Goal: Task Accomplishment & Management: Use online tool/utility

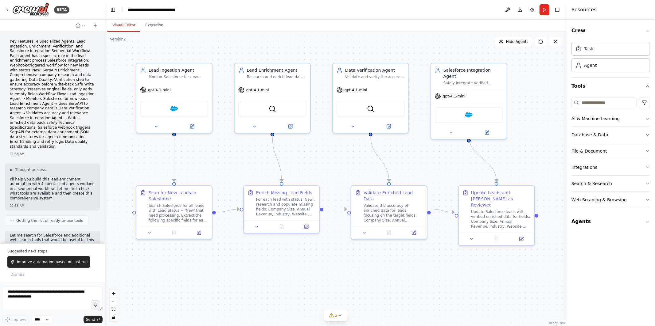
scroll to position [1298, 0]
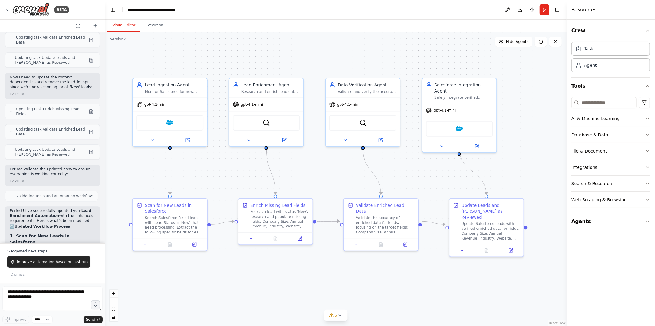
drag, startPoint x: 213, startPoint y: 273, endPoint x: 208, endPoint y: 284, distance: 11.8
click at [208, 284] on div ".deletable-edge-delete-btn { width: 20px; height: 20px; border: 0px solid #ffff…" at bounding box center [335, 179] width 461 height 295
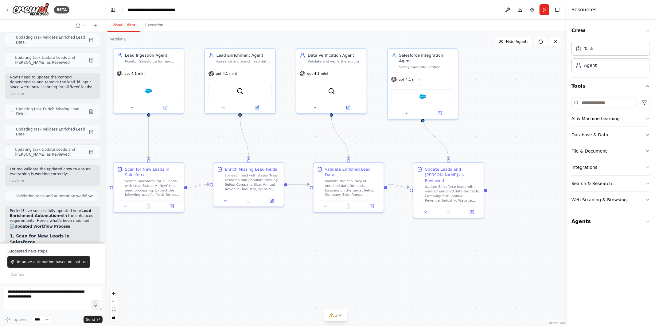
drag, startPoint x: 238, startPoint y: 277, endPoint x: 214, endPoint y: 238, distance: 46.2
click at [214, 238] on div ".deletable-edge-delete-btn { width: 20px; height: 20px; border: 0px solid #ffff…" at bounding box center [335, 179] width 461 height 295
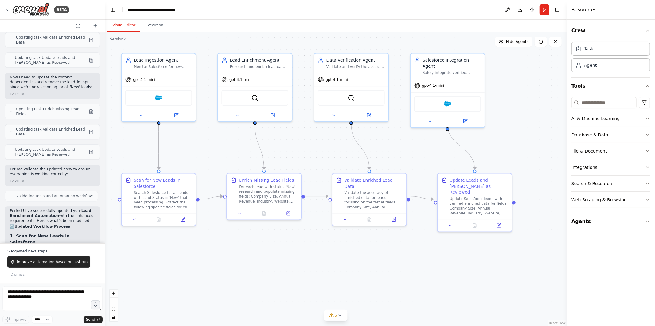
drag, startPoint x: 214, startPoint y: 238, endPoint x: 224, endPoint y: 251, distance: 16.4
click at [224, 251] on div ".deletable-edge-delete-btn { width: 20px; height: 20px; border: 0px solid #ffff…" at bounding box center [335, 179] width 461 height 295
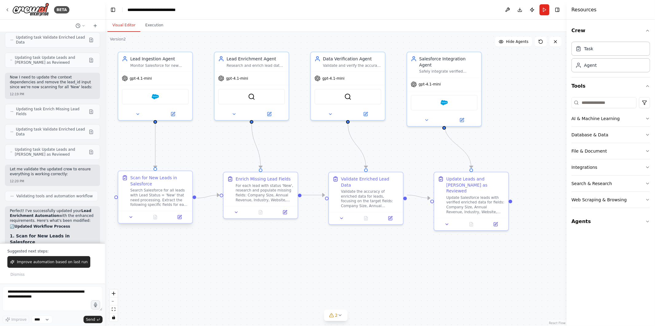
click at [163, 203] on div "Search Salesforce for all leads with Lead Status = 'New' that need processing. …" at bounding box center [159, 197] width 58 height 19
click at [183, 218] on button at bounding box center [179, 217] width 21 height 7
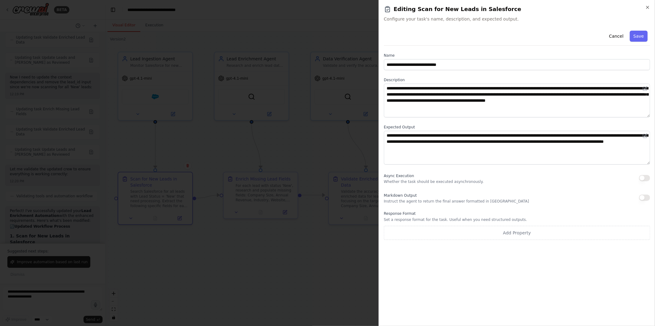
click at [333, 245] on div at bounding box center [327, 163] width 655 height 326
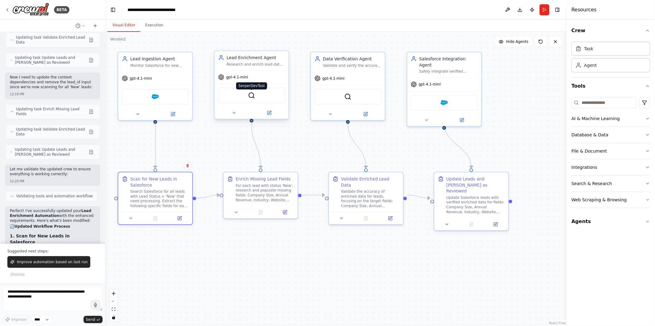
click at [252, 96] on img at bounding box center [251, 95] width 7 height 7
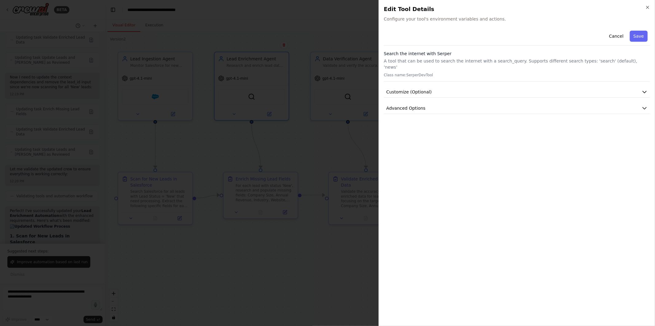
click at [264, 269] on div at bounding box center [327, 163] width 655 height 326
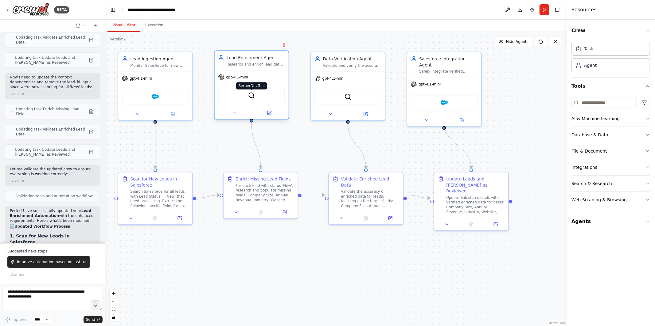
click at [252, 95] on img at bounding box center [251, 95] width 7 height 7
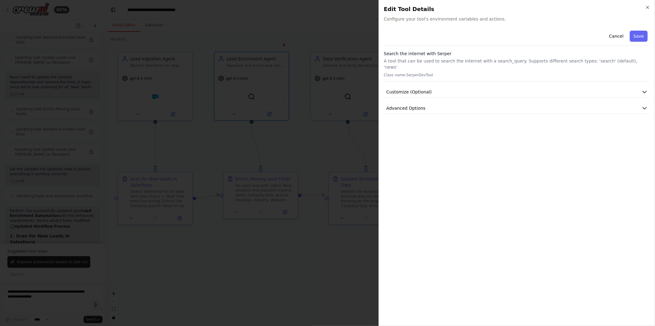
click at [271, 192] on div at bounding box center [327, 163] width 655 height 326
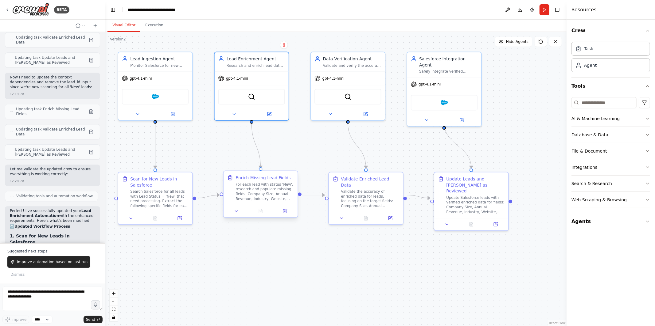
click at [269, 193] on div "For each lead with status 'New', research and populate missing fields: Company …" at bounding box center [264, 191] width 58 height 19
click at [282, 212] on button at bounding box center [284, 211] width 21 height 7
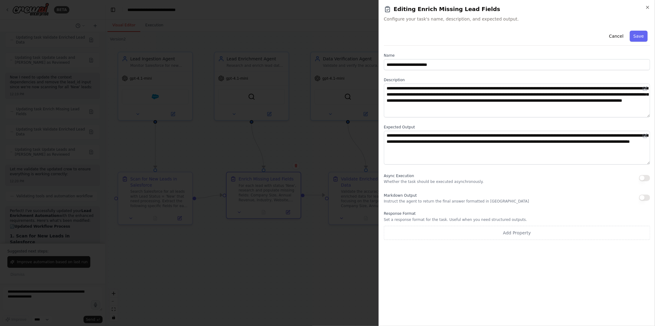
click at [351, 244] on div at bounding box center [327, 163] width 655 height 326
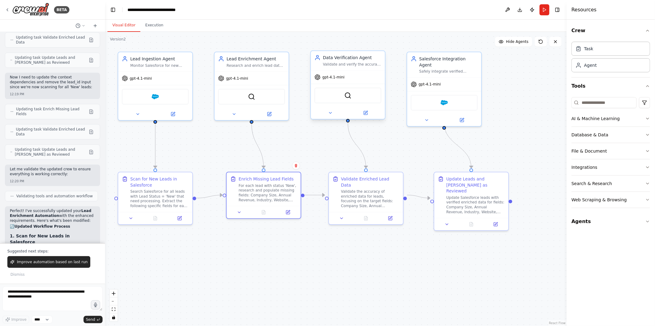
click at [351, 57] on div "Data Verification Agent" at bounding box center [352, 58] width 58 height 6
click at [366, 116] on div at bounding box center [348, 113] width 74 height 12
click at [368, 113] on button at bounding box center [365, 113] width 34 height 7
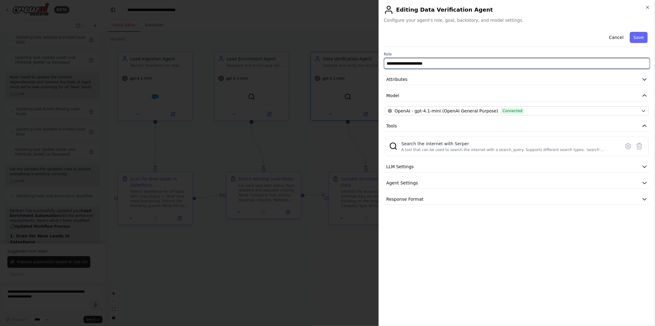
click at [386, 64] on input "**********" at bounding box center [517, 63] width 266 height 11
type input "**********"
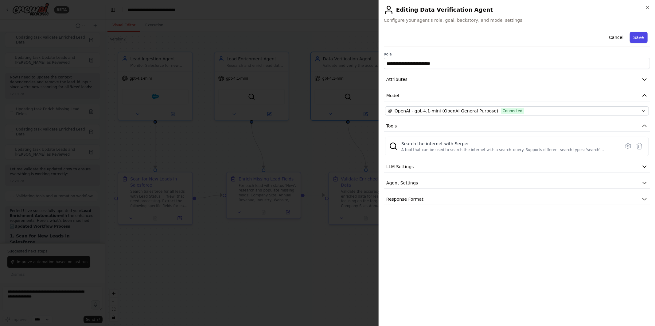
click at [642, 39] on button "Save" at bounding box center [638, 37] width 18 height 11
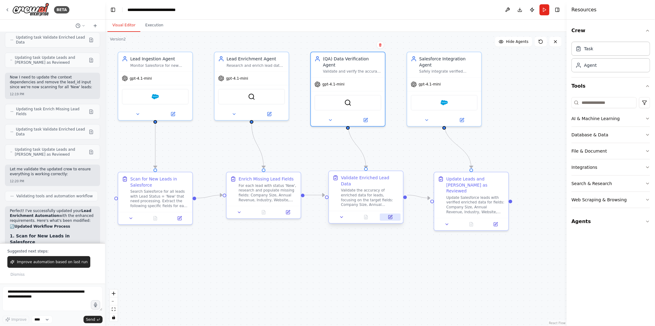
click at [391, 215] on icon at bounding box center [390, 217] width 5 height 5
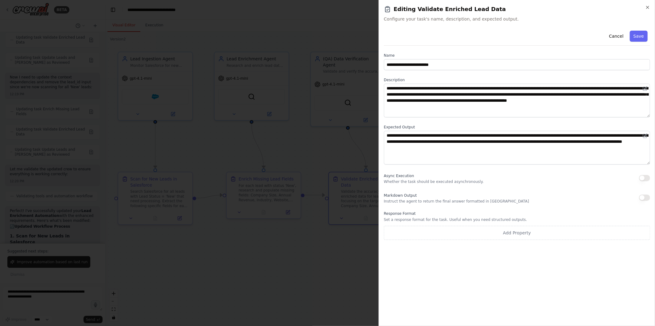
click at [321, 266] on div at bounding box center [327, 163] width 655 height 326
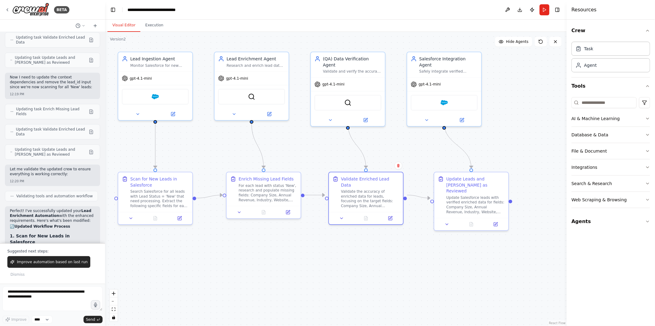
click at [400, 264] on div ".deletable-edge-delete-btn { width: 20px; height: 20px; border: 0px solid #ffff…" at bounding box center [335, 179] width 461 height 295
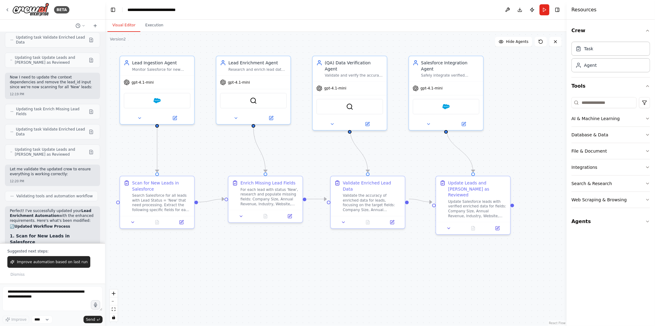
drag, startPoint x: 213, startPoint y: 153, endPoint x: 215, endPoint y: 157, distance: 4.5
click at [215, 157] on div ".deletable-edge-delete-btn { width: 20px; height: 20px; border: 0px solid #ffff…" at bounding box center [335, 179] width 461 height 295
click at [602, 226] on button "Agents" at bounding box center [610, 221] width 79 height 17
click at [604, 257] on div "Market Research Analyst" at bounding box center [615, 256] width 62 height 6
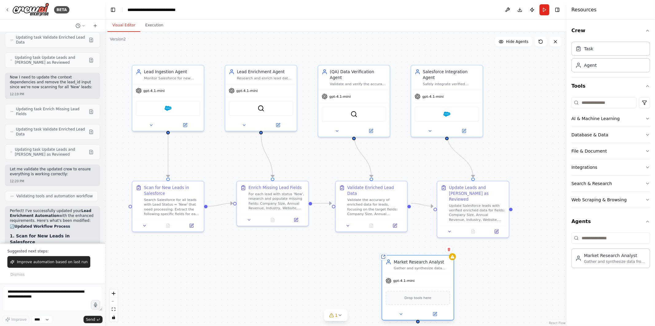
drag, startPoint x: 502, startPoint y: 296, endPoint x: 400, endPoint y: 264, distance: 106.7
click at [400, 264] on div "Market Research Analyst Gather and synthesize data from market research." at bounding box center [421, 266] width 56 height 12
click at [443, 251] on icon at bounding box center [443, 249] width 2 height 3
click at [443, 249] on icon at bounding box center [443, 249] width 2 height 3
click at [424, 250] on button "Confirm" at bounding box center [426, 249] width 22 height 7
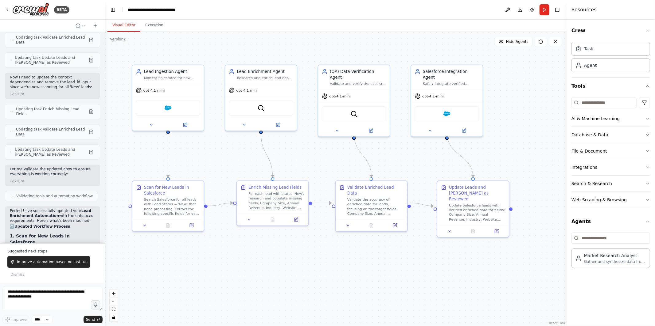
click at [596, 295] on div "Crew Task Agent Tools AI & Machine Learning Database & Data File & Document Int…" at bounding box center [610, 173] width 88 height 307
click at [494, 227] on button at bounding box center [496, 230] width 20 height 7
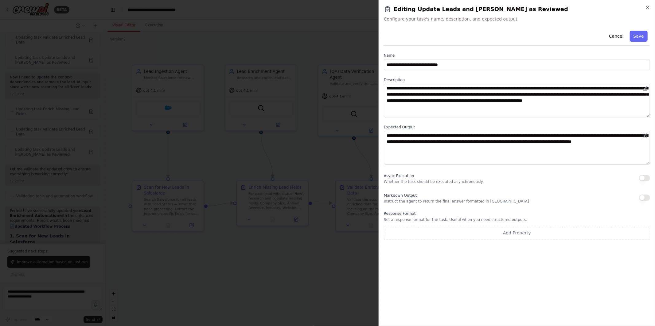
click at [362, 267] on div at bounding box center [327, 163] width 655 height 326
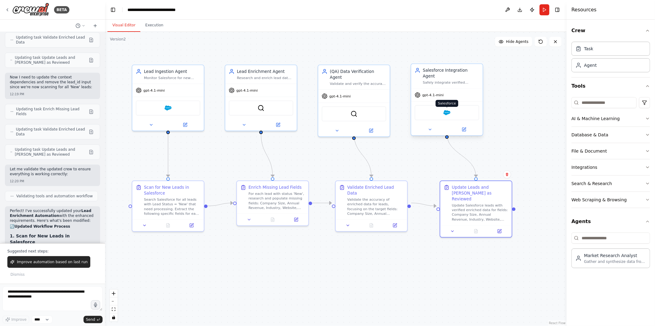
click at [446, 109] on img at bounding box center [446, 112] width 7 height 7
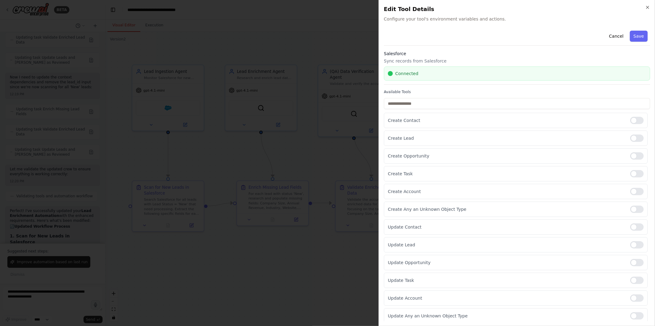
click at [338, 30] on div at bounding box center [327, 163] width 655 height 326
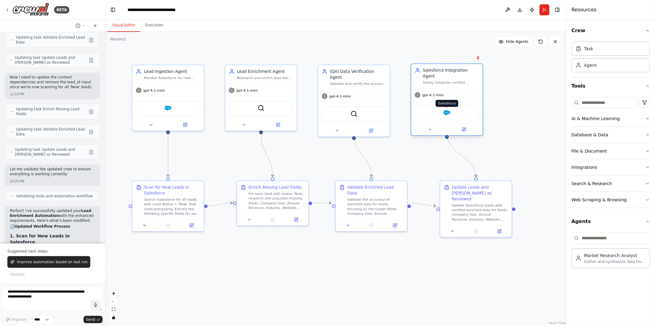
click at [445, 109] on img at bounding box center [446, 112] width 7 height 7
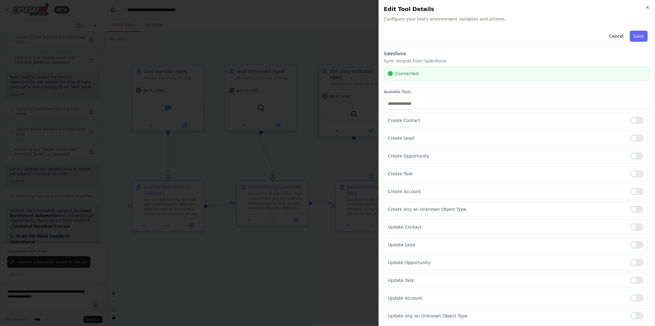
click at [348, 155] on div at bounding box center [327, 163] width 655 height 326
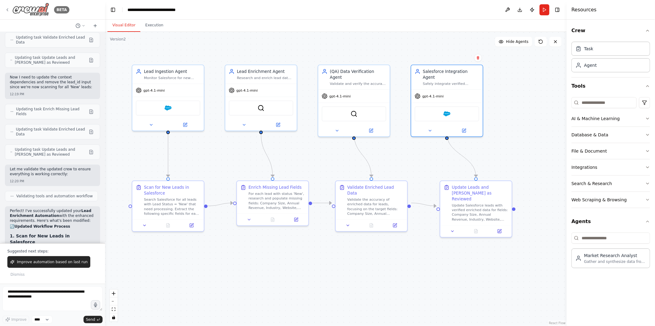
click at [6, 9] on icon at bounding box center [7, 9] width 5 height 5
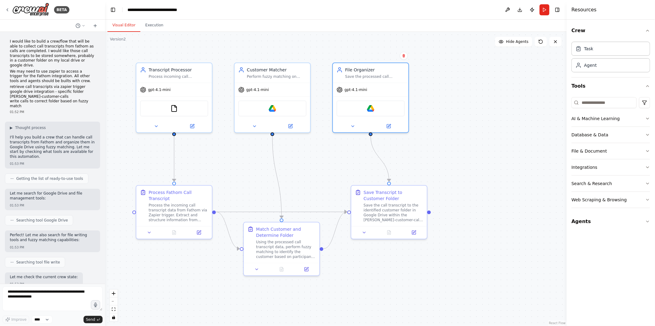
scroll to position [1335, 0]
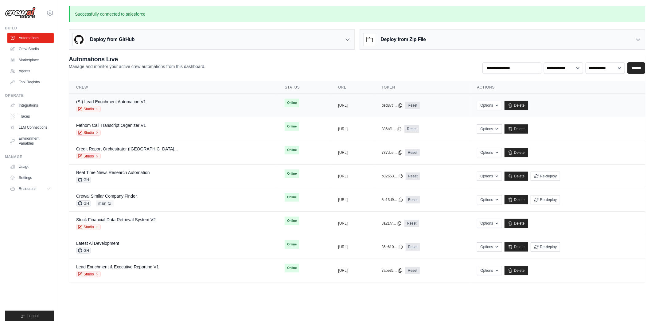
click at [161, 106] on div "(Sf) Lead Enrichment Automation V1 Studio" at bounding box center [173, 106] width 194 height 14
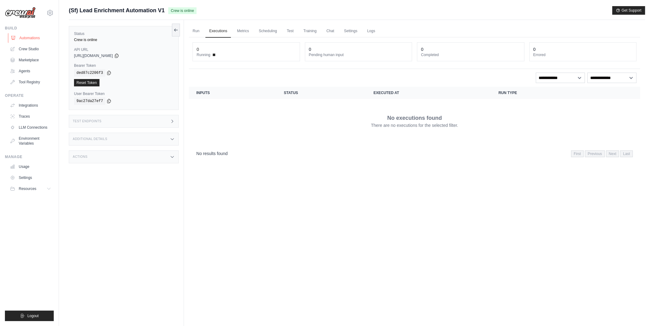
click at [30, 37] on link "Automations" at bounding box center [31, 38] width 46 height 10
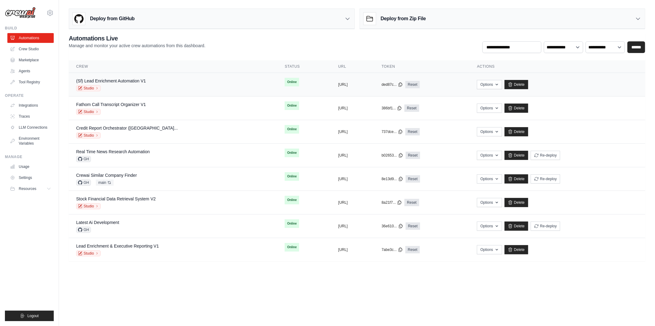
click at [155, 86] on div "(Sf) Lead Enrichment Automation V1 Studio" at bounding box center [173, 85] width 194 height 14
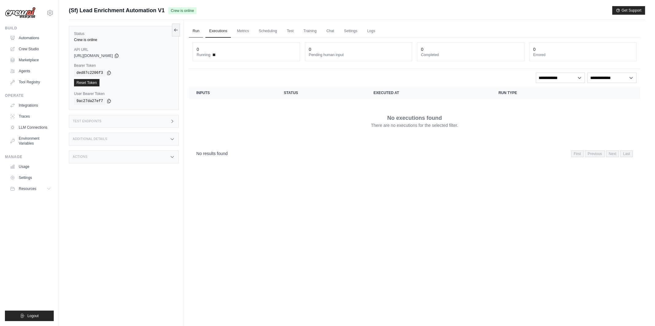
click at [199, 33] on link "Run" at bounding box center [196, 31] width 14 height 13
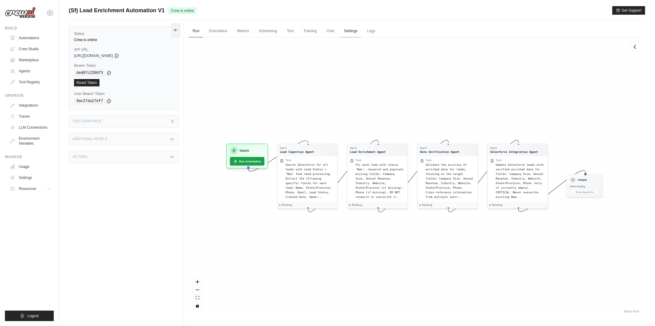
click at [344, 33] on link "Settings" at bounding box center [350, 31] width 21 height 13
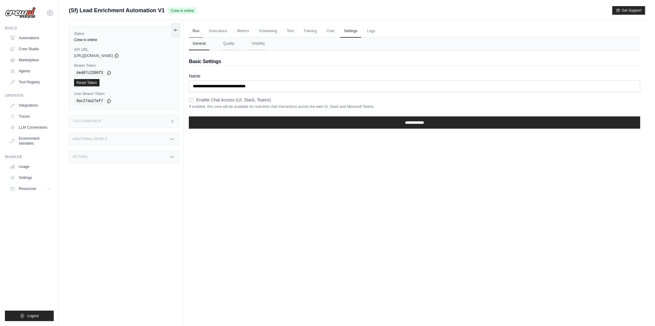
click at [202, 30] on link "Run" at bounding box center [196, 31] width 14 height 13
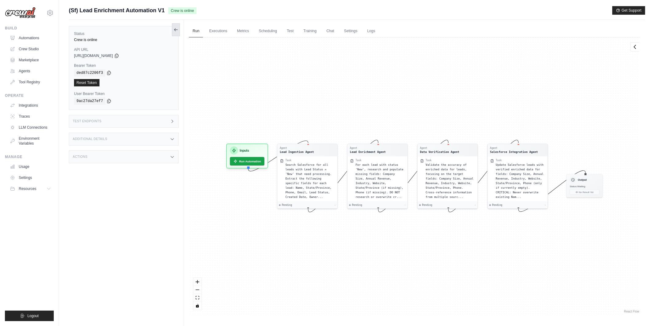
click at [175, 30] on icon at bounding box center [175, 29] width 5 height 5
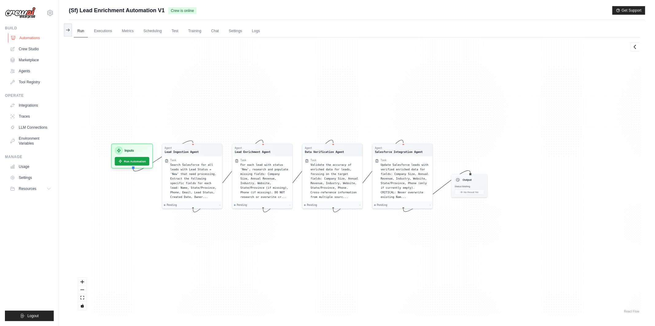
click at [36, 34] on link "Automations" at bounding box center [31, 38] width 46 height 10
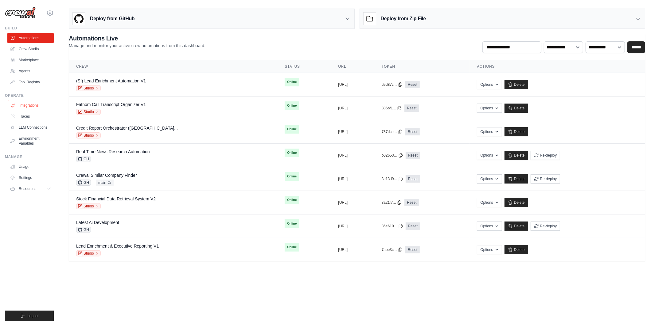
click at [34, 105] on link "Integrations" at bounding box center [31, 106] width 46 height 10
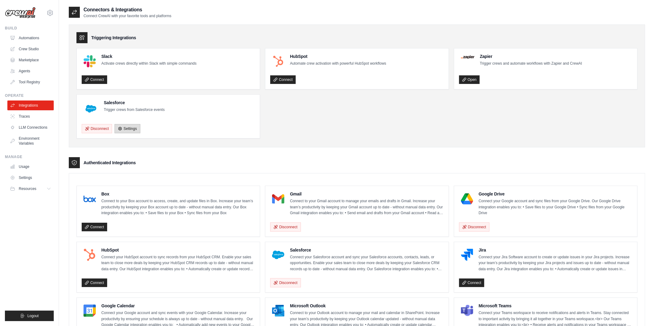
click at [124, 128] on link "Settings" at bounding box center [126, 128] width 25 height 9
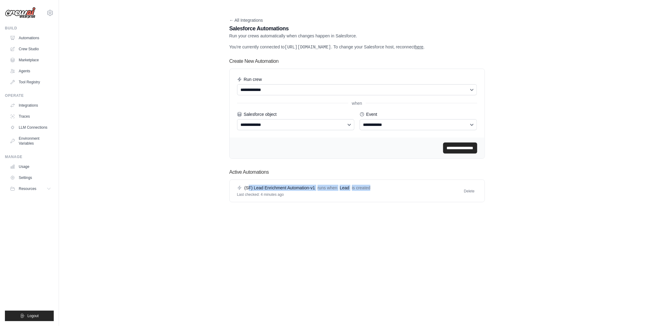
drag, startPoint x: 249, startPoint y: 193, endPoint x: 372, endPoint y: 191, distance: 123.7
click at [372, 191] on div "(SF) Lead Enrichment Automation-v1 runs when Lead is created Last checked: 4 mi…" at bounding box center [357, 191] width 240 height 12
drag, startPoint x: 241, startPoint y: 192, endPoint x: 316, endPoint y: 193, distance: 75.5
click at [316, 191] on div "(SF) Lead Enrichment Automation-v1 runs when Lead is created" at bounding box center [303, 188] width 133 height 6
click at [306, 227] on body "tom@crewai.com MP@Crew TH@Crew ✓ Settings Build Automations" at bounding box center [327, 163] width 655 height 326
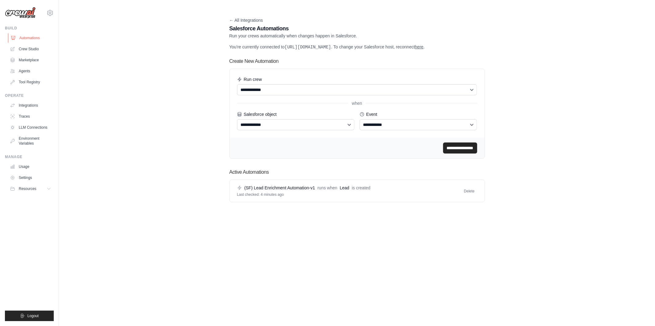
click at [21, 37] on link "Automations" at bounding box center [31, 38] width 46 height 10
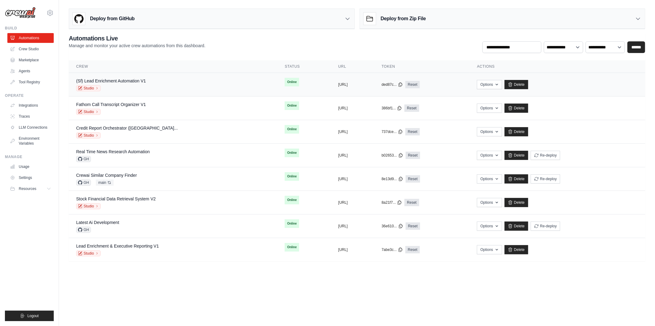
click at [180, 83] on div "(Sf) Lead Enrichment Automation V1 Studio" at bounding box center [173, 85] width 194 height 14
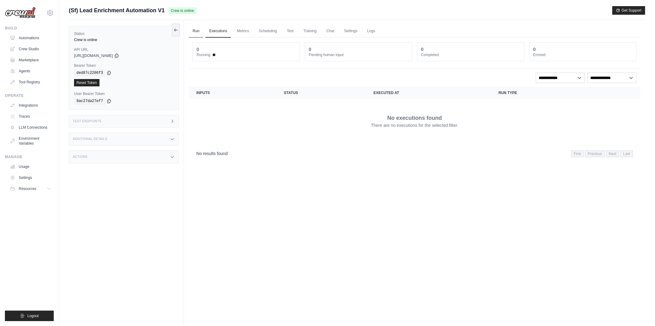
click at [196, 33] on link "Run" at bounding box center [196, 31] width 14 height 13
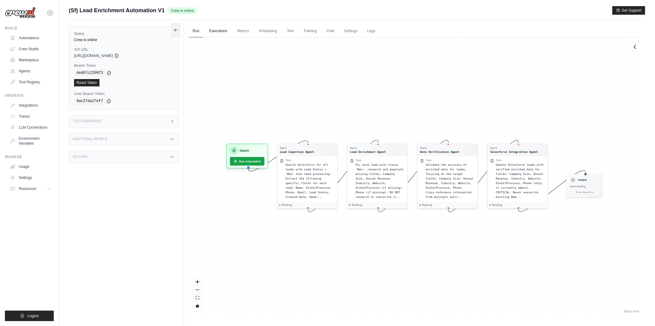
click at [223, 33] on link "Executions" at bounding box center [217, 31] width 25 height 13
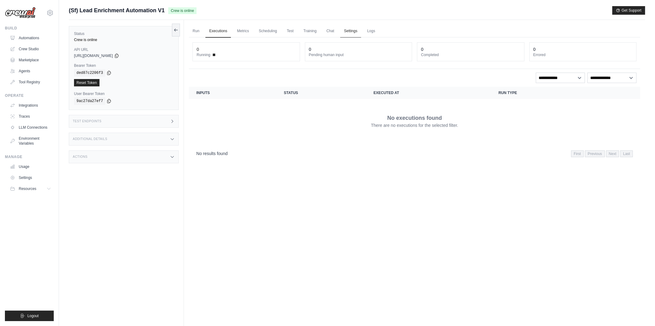
click at [349, 33] on link "Settings" at bounding box center [350, 31] width 21 height 13
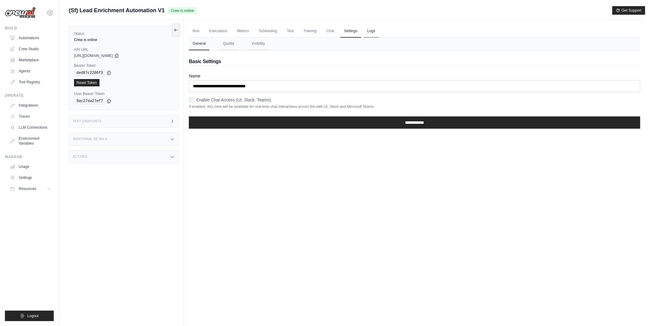
click at [367, 32] on link "Logs" at bounding box center [370, 31] width 15 height 13
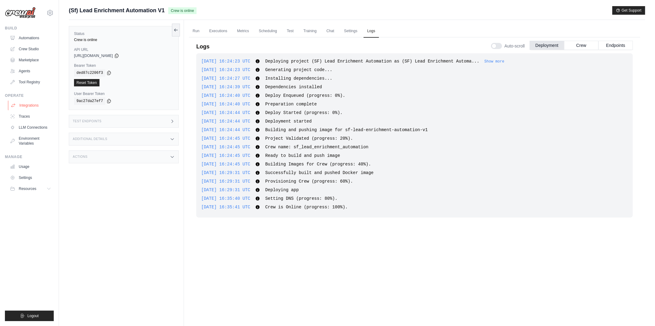
click at [34, 107] on link "Integrations" at bounding box center [31, 106] width 46 height 10
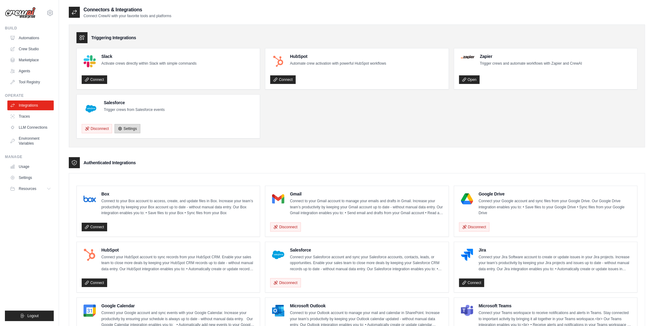
click at [126, 131] on link "Settings" at bounding box center [126, 128] width 25 height 9
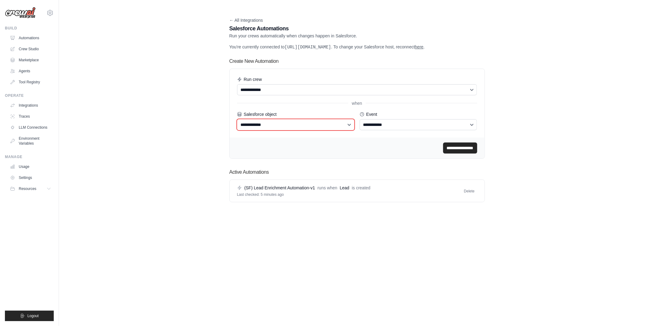
click at [276, 126] on select "**********" at bounding box center [296, 124] width 118 height 11
click at [349, 191] on div "(SF) Lead Enrichment Automation-v1 runs when Lead is created" at bounding box center [303, 188] width 133 height 6
click at [326, 197] on div "Last checked: 5 minutes ago" at bounding box center [303, 194] width 133 height 5
click at [31, 107] on link "Integrations" at bounding box center [31, 106] width 46 height 10
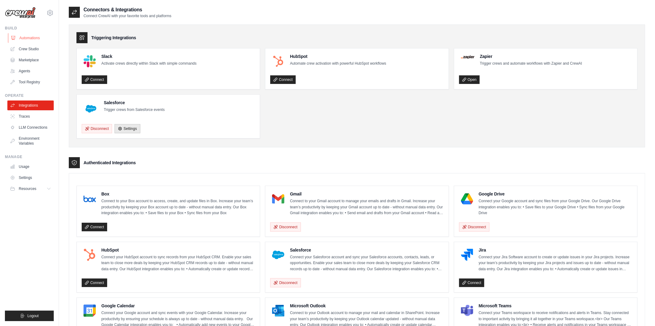
click at [31, 36] on link "Automations" at bounding box center [31, 38] width 46 height 10
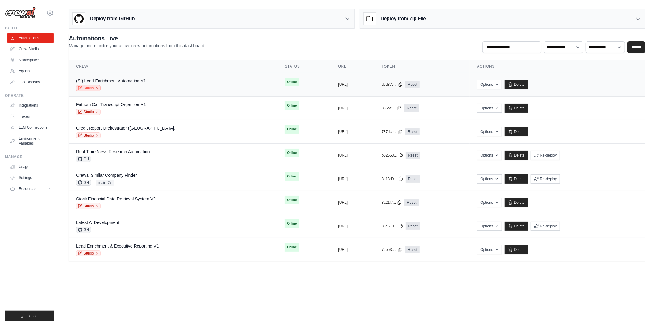
click at [90, 88] on link "Studio" at bounding box center [88, 88] width 25 height 6
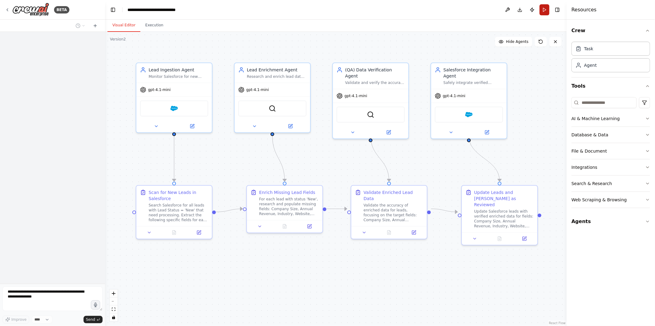
scroll to position [1584, 0]
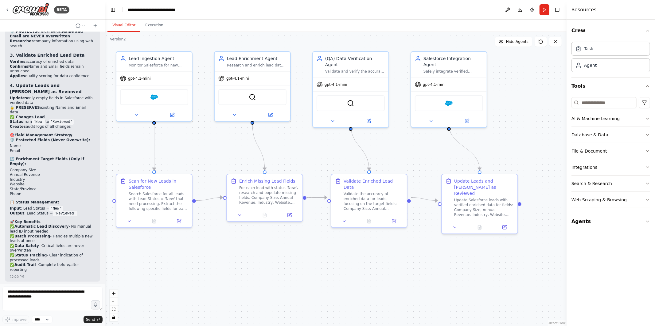
drag, startPoint x: 539, startPoint y: 94, endPoint x: 518, endPoint y: 83, distance: 23.1
click at [518, 83] on div ".deletable-edge-delete-btn { width: 20px; height: 20px; border: 0px solid #ffff…" at bounding box center [335, 179] width 461 height 295
click at [527, 301] on div ".deletable-edge-delete-btn { width: 20px; height: 20px; border: 0px solid #ffff…" at bounding box center [335, 179] width 461 height 295
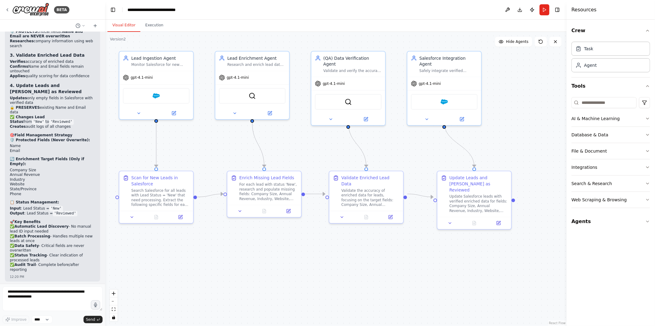
drag, startPoint x: 513, startPoint y: 83, endPoint x: 507, endPoint y: 82, distance: 6.3
click at [507, 82] on div ".deletable-edge-delete-btn { width: 20px; height: 20px; border: 0px solid #ffff…" at bounding box center [335, 179] width 461 height 295
click at [541, 9] on button "Run" at bounding box center [544, 9] width 10 height 11
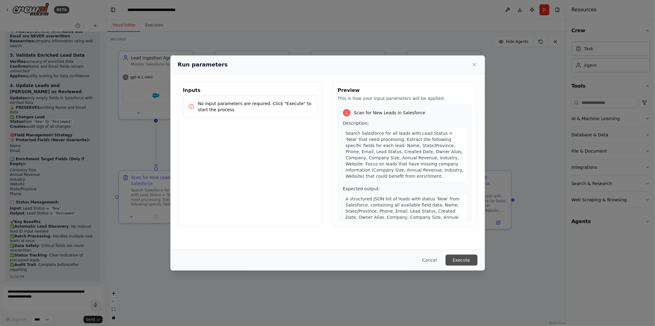
click at [460, 263] on button "Execute" at bounding box center [461, 260] width 32 height 11
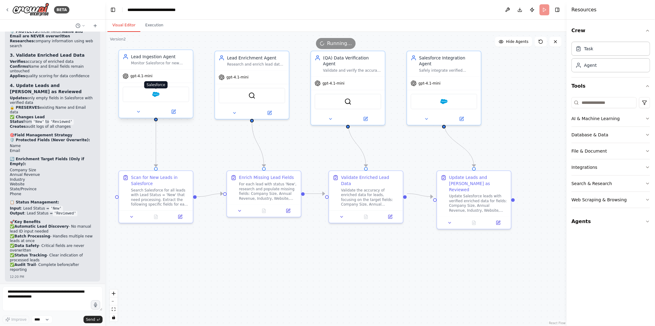
click at [153, 95] on img at bounding box center [155, 94] width 7 height 7
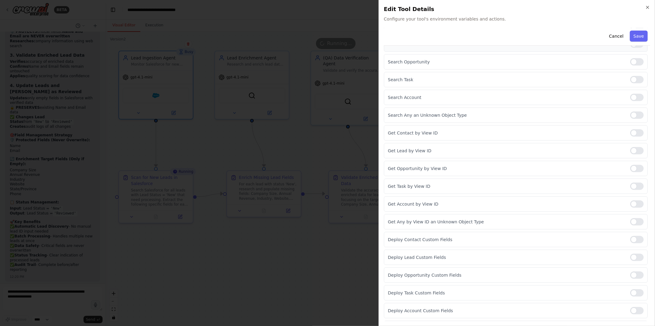
scroll to position [496, 0]
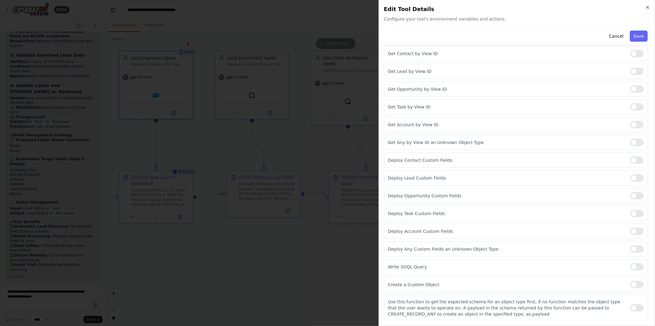
click at [278, 270] on div at bounding box center [327, 163] width 655 height 326
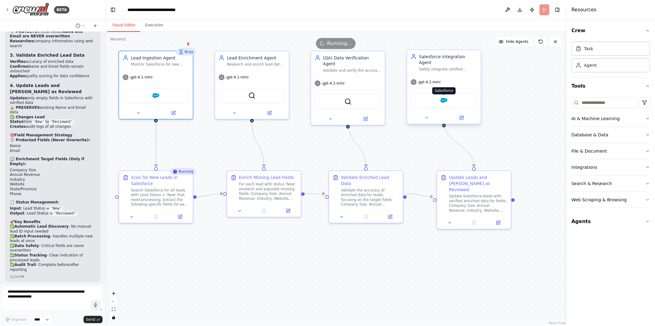
click at [444, 97] on img at bounding box center [443, 100] width 7 height 7
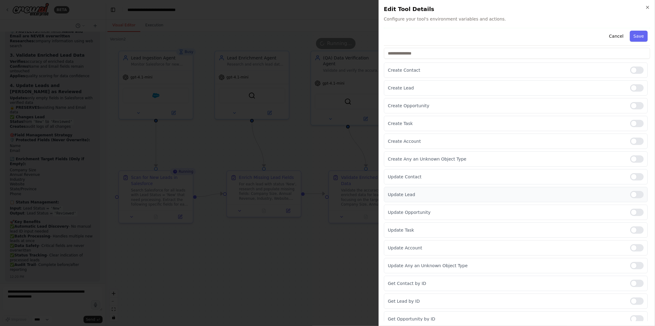
scroll to position [57, 0]
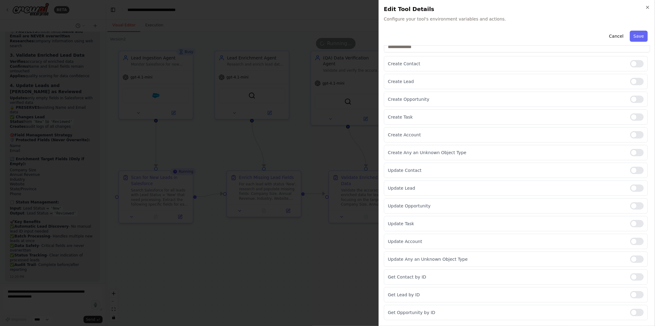
click at [310, 259] on div at bounding box center [327, 163] width 655 height 326
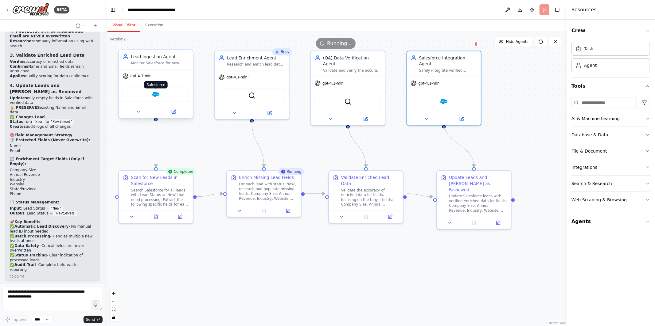
click at [156, 92] on img at bounding box center [155, 94] width 7 height 7
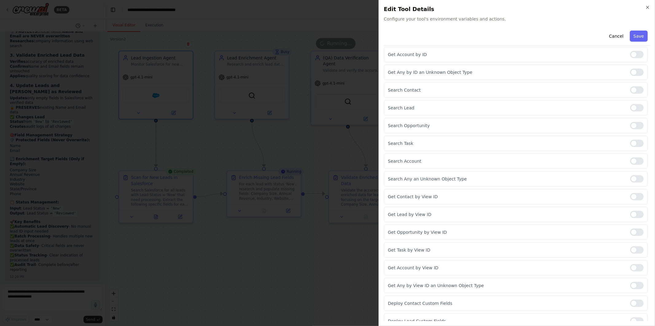
scroll to position [496, 0]
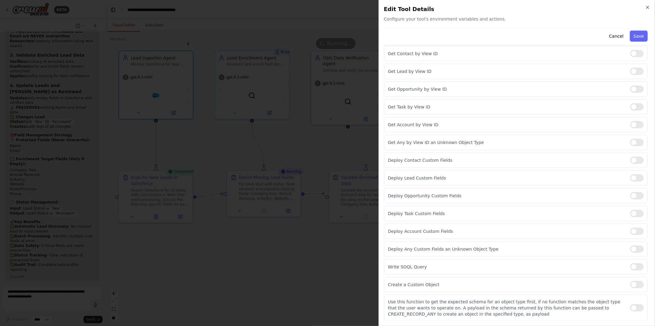
click at [331, 257] on div at bounding box center [327, 163] width 655 height 326
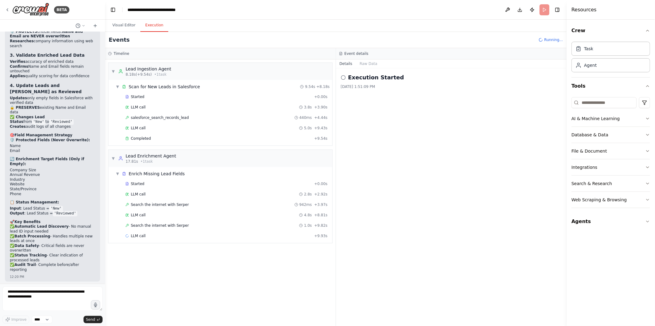
click at [151, 23] on button "Execution" at bounding box center [154, 25] width 28 height 13
click at [230, 106] on div "LLM call 3.8s + 3.90s" at bounding box center [226, 107] width 202 height 5
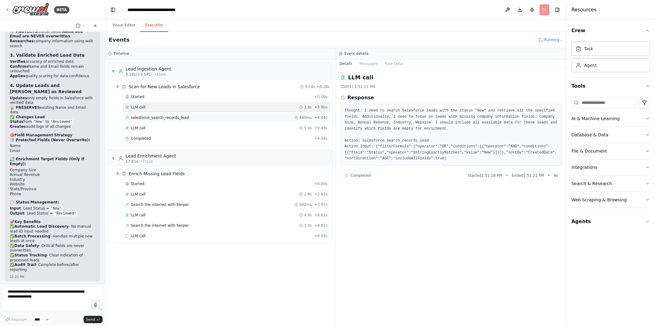
click at [228, 115] on div "salesforce_search_records_lead 440ms + 4.44s" at bounding box center [226, 117] width 207 height 9
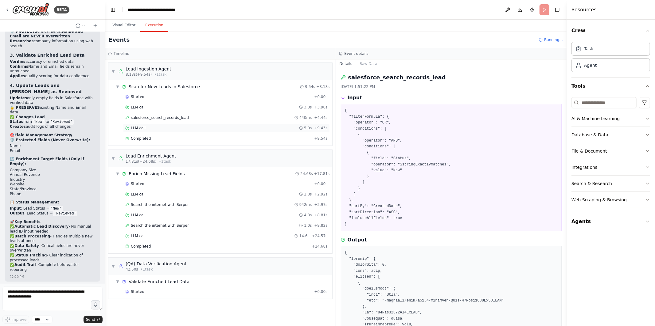
click at [196, 127] on div "LLM call 5.0s + 9.43s" at bounding box center [226, 128] width 202 height 5
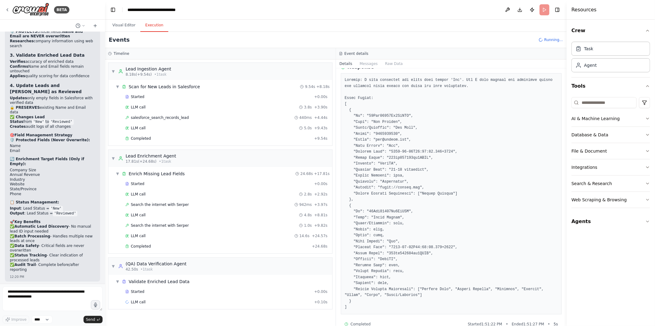
scroll to position [42, 0]
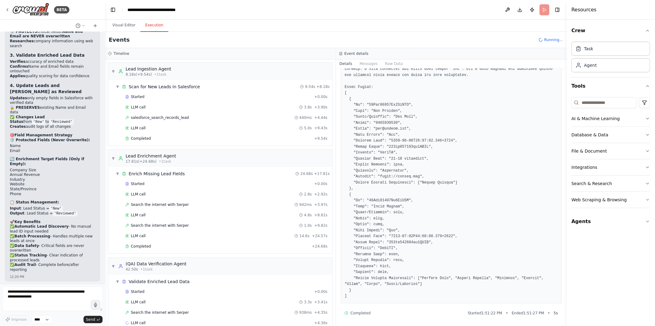
click at [392, 134] on pre at bounding box center [451, 183] width 213 height 234
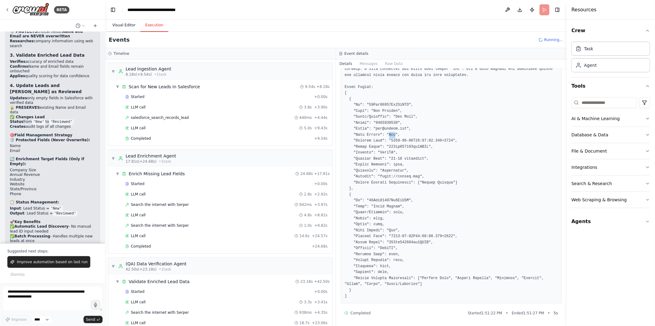
click at [125, 26] on button "Visual Editor" at bounding box center [123, 25] width 33 height 13
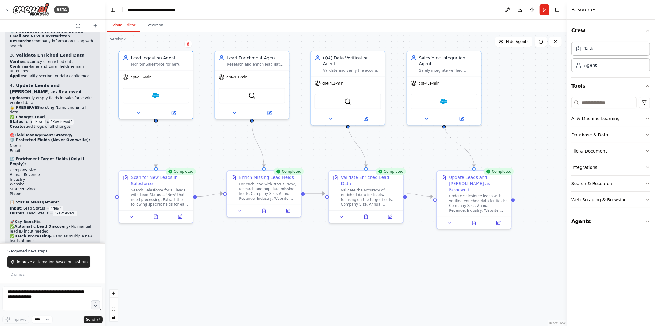
scroll to position [1625, 0]
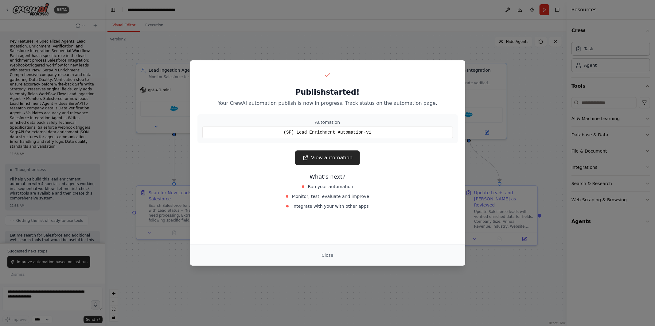
scroll to position [1625, 0]
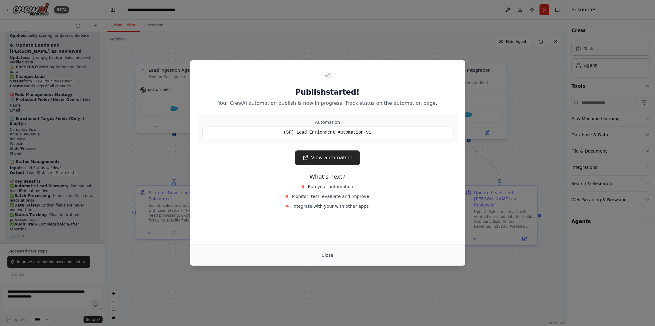
click at [326, 254] on button "Close" at bounding box center [326, 255] width 21 height 11
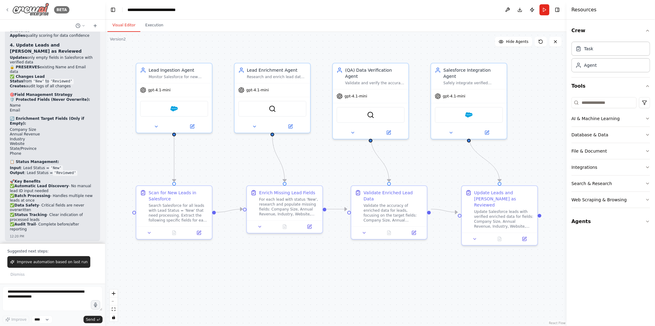
click at [7, 9] on icon at bounding box center [7, 10] width 1 height 2
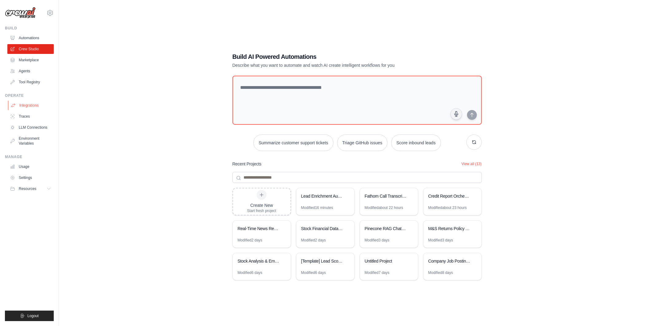
click at [27, 105] on link "Integrations" at bounding box center [31, 106] width 46 height 10
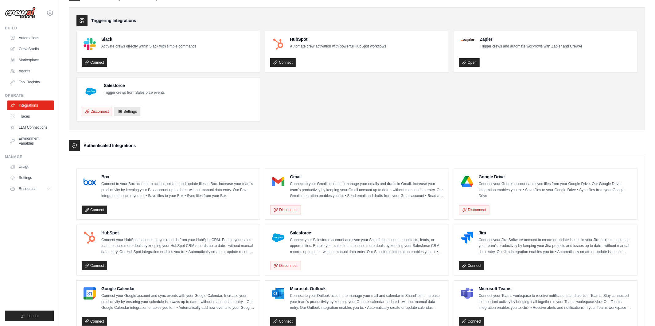
scroll to position [17, 0]
click at [111, 85] on h4 "Salesforce" at bounding box center [134, 85] width 61 height 6
click at [35, 36] on link "Automations" at bounding box center [31, 38] width 46 height 10
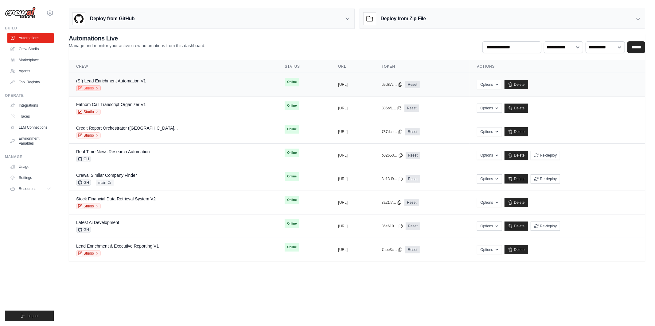
click at [93, 88] on link "Studio" at bounding box center [88, 88] width 25 height 6
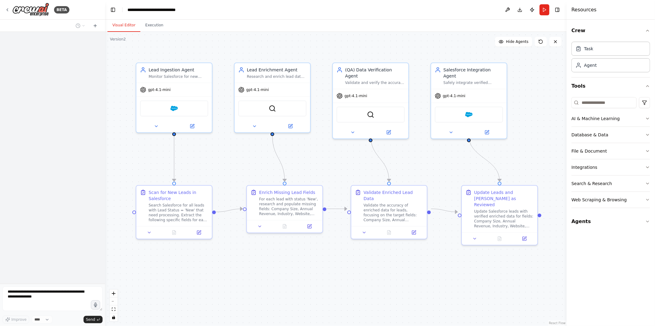
scroll to position [1584, 0]
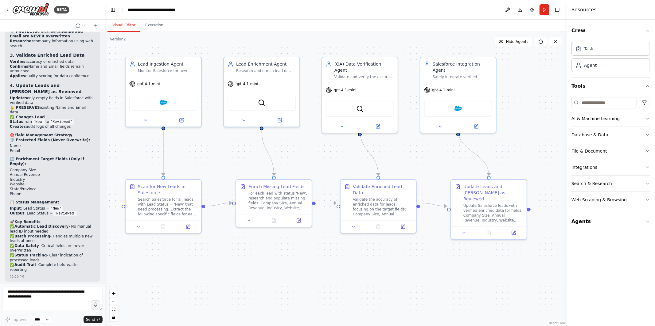
drag, startPoint x: 357, startPoint y: 165, endPoint x: 346, endPoint y: 160, distance: 12.2
click at [346, 160] on div ".deletable-edge-delete-btn { width: 20px; height: 20px; border: 0px solid #ffff…" at bounding box center [335, 179] width 461 height 295
click at [7, 11] on icon at bounding box center [7, 9] width 5 height 5
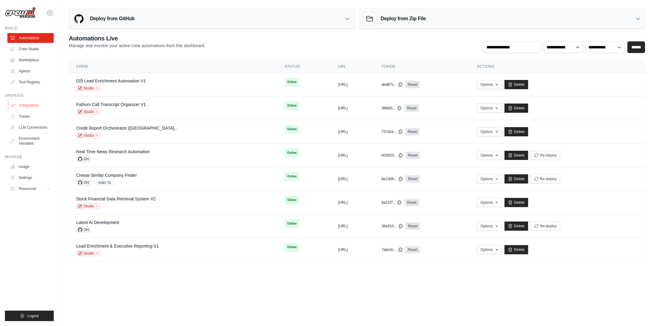
click at [31, 108] on link "Integrations" at bounding box center [31, 106] width 46 height 10
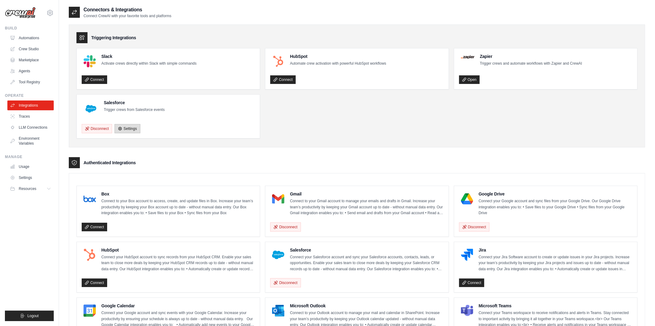
click at [130, 128] on link "Settings" at bounding box center [126, 128] width 25 height 9
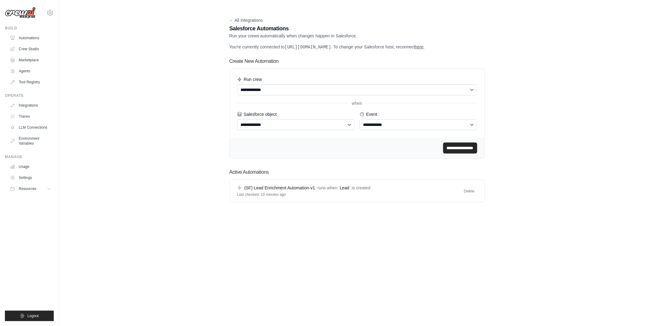
click at [525, 283] on body "[PERSON_NAME][EMAIL_ADDRESS][DOMAIN_NAME] MP@Crew TH@Crew ✓ Settings Build Auto…" at bounding box center [327, 163] width 655 height 326
click at [48, 11] on icon at bounding box center [49, 12] width 7 height 7
click at [51, 12] on icon at bounding box center [49, 12] width 7 height 7
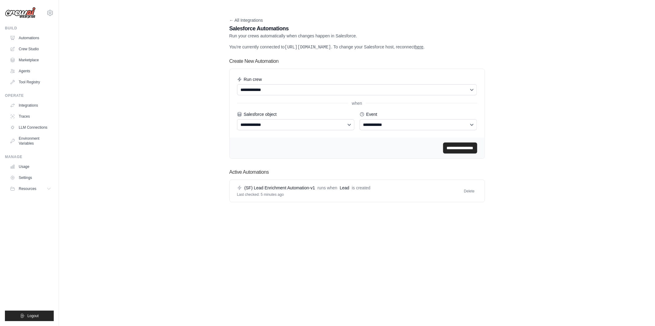
click at [160, 93] on div "**********" at bounding box center [357, 109] width 596 height 206
